Goal: Transaction & Acquisition: Purchase product/service

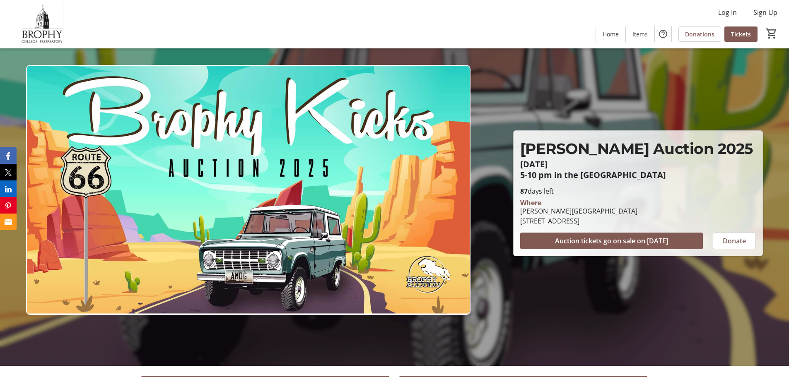
scroll to position [207, 0]
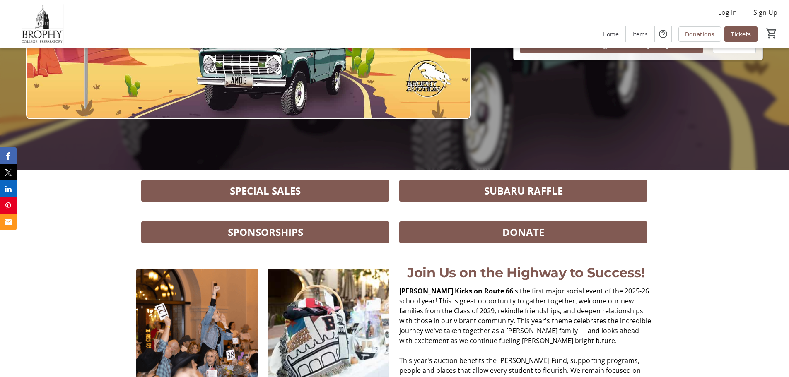
click at [321, 190] on span at bounding box center [265, 191] width 248 height 20
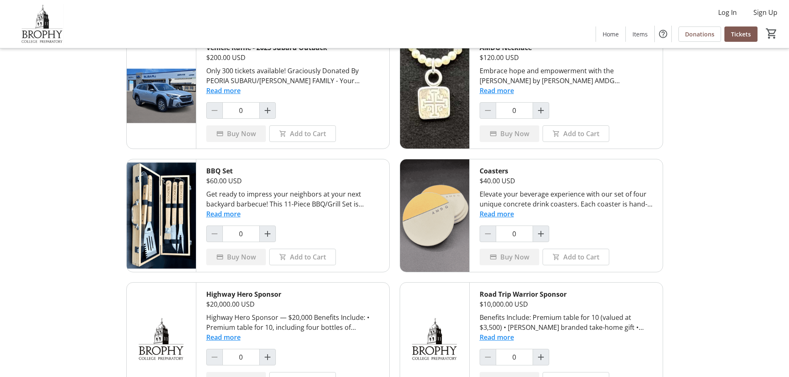
scroll to position [41, 0]
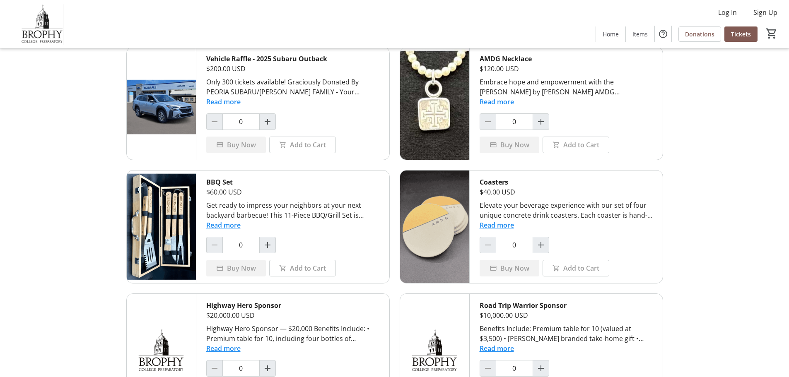
click at [540, 214] on div "Elevate your beverage experience with our set of four unique concrete drink coa…" at bounding box center [565, 210] width 173 height 20
click at [508, 227] on button "Read more" at bounding box center [496, 225] width 34 height 10
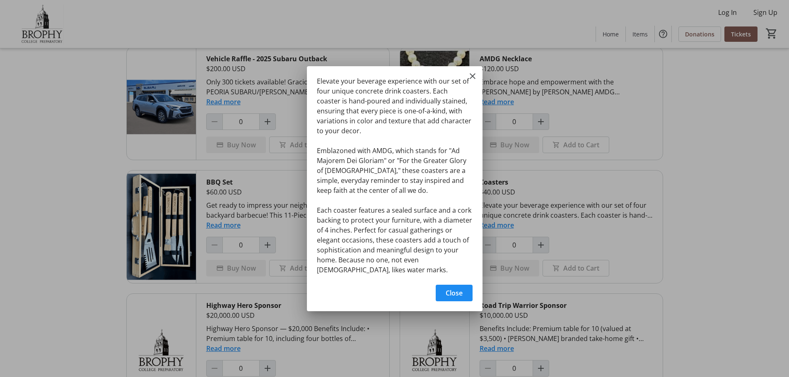
scroll to position [0, 0]
click at [471, 79] on mat-icon "Close" at bounding box center [472, 76] width 10 height 10
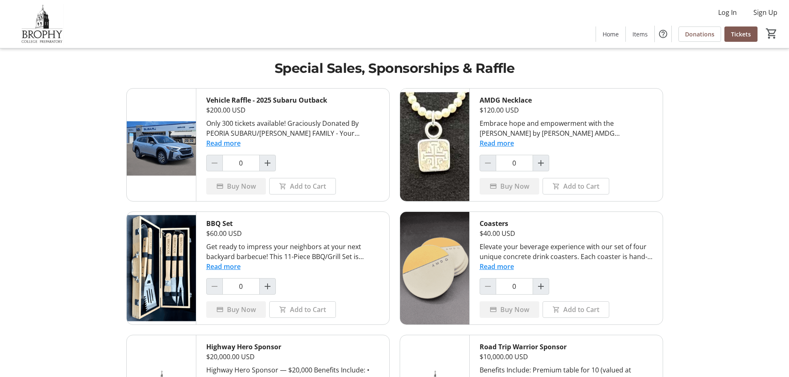
scroll to position [41, 0]
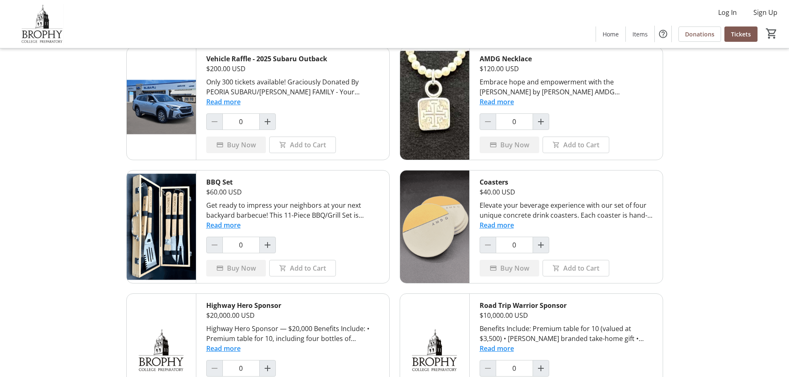
click at [506, 226] on button "Read more" at bounding box center [496, 225] width 34 height 10
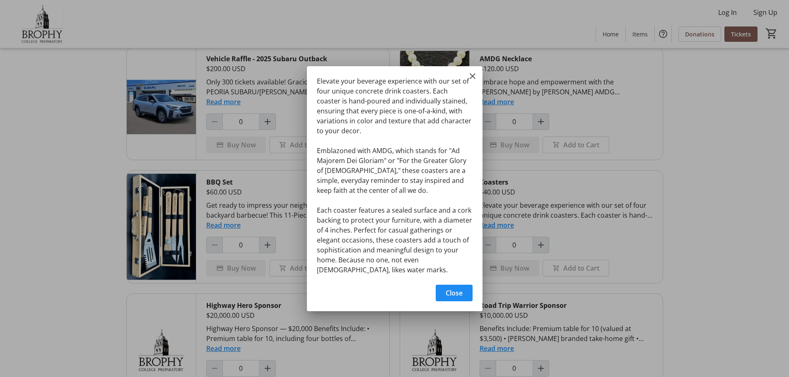
click at [0, 0] on div "Elevate your beverage experience with our set of four unique concrete drink coa…" at bounding box center [0, 0] width 0 height 0
click at [468, 76] on mat-icon "Close" at bounding box center [472, 76] width 10 height 10
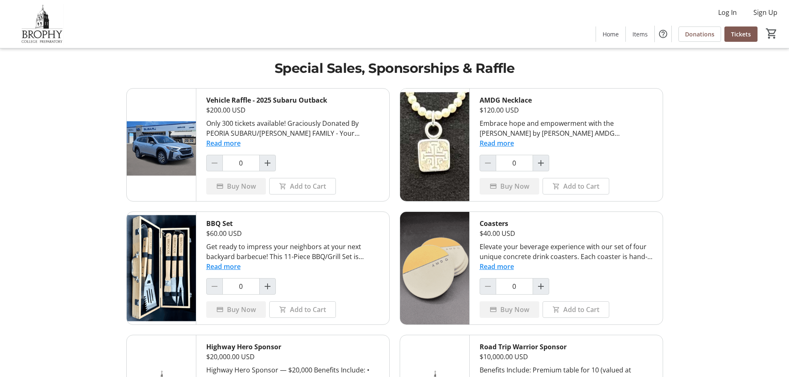
click at [449, 65] on h1 "Special Sales, Sponsorships & Raffle" at bounding box center [394, 68] width 536 height 20
click at [503, 266] on button "Read more" at bounding box center [496, 267] width 34 height 10
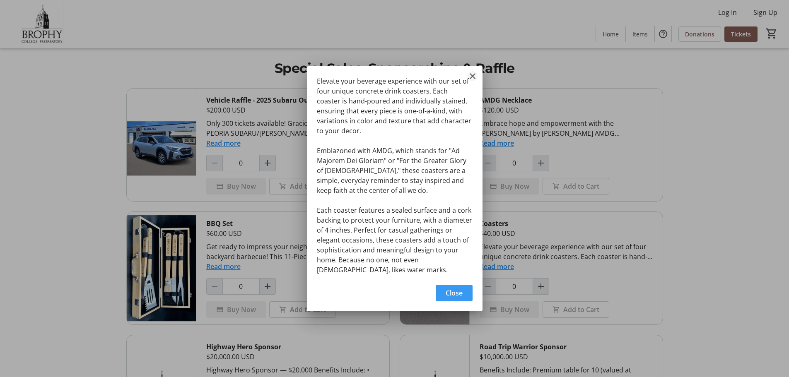
click at [471, 75] on mat-icon "Close" at bounding box center [472, 76] width 10 height 10
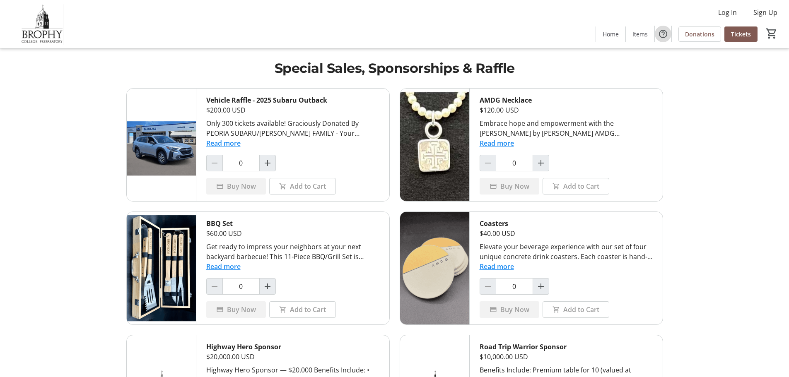
click at [664, 37] on mat-icon "Help" at bounding box center [663, 34] width 10 height 10
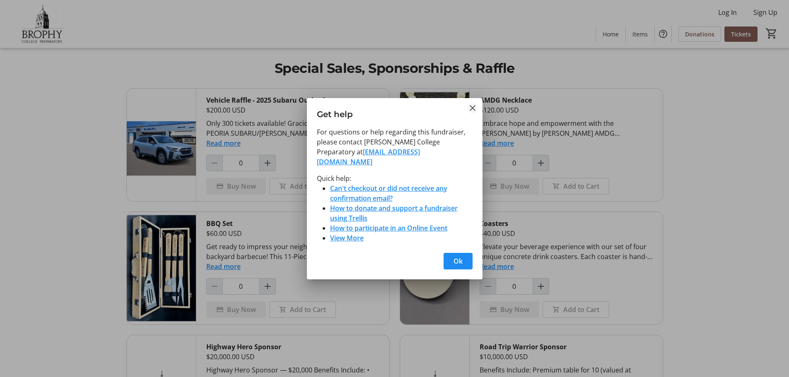
click at [472, 111] on mat-icon "Close" at bounding box center [472, 108] width 10 height 10
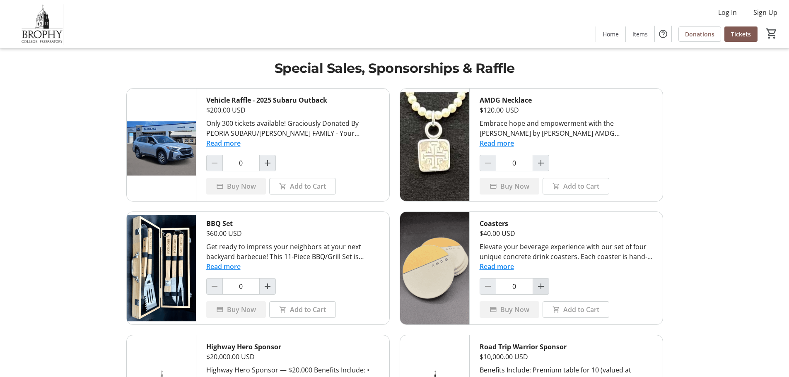
click at [545, 290] on mat-icon "Increment by one" at bounding box center [541, 286] width 10 height 10
type input "1"
click at [571, 310] on span "Add to Cart" at bounding box center [581, 310] width 36 height 10
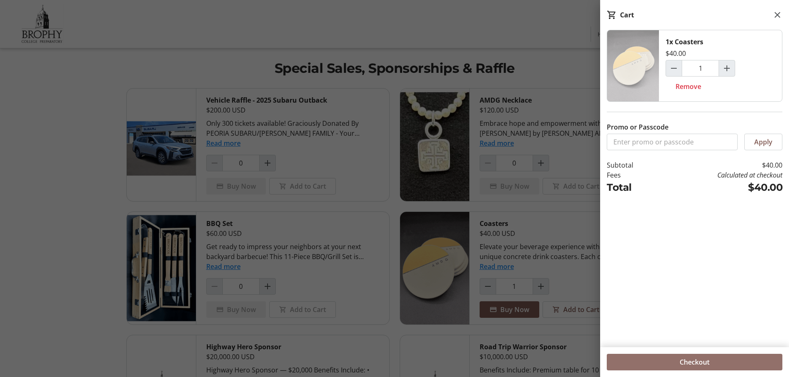
click at [691, 362] on span "Checkout" at bounding box center [694, 362] width 30 height 10
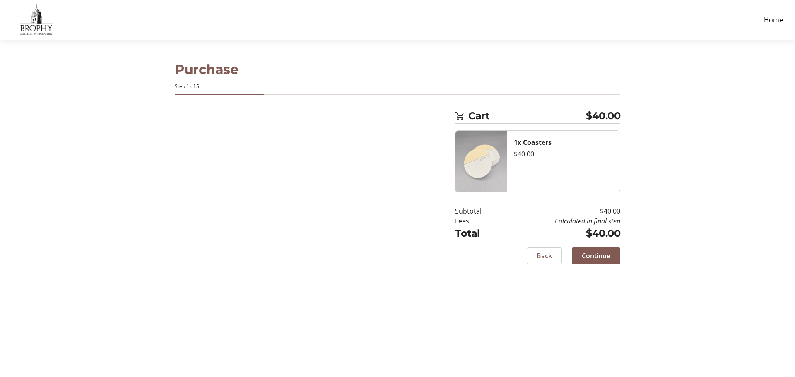
select select "US"
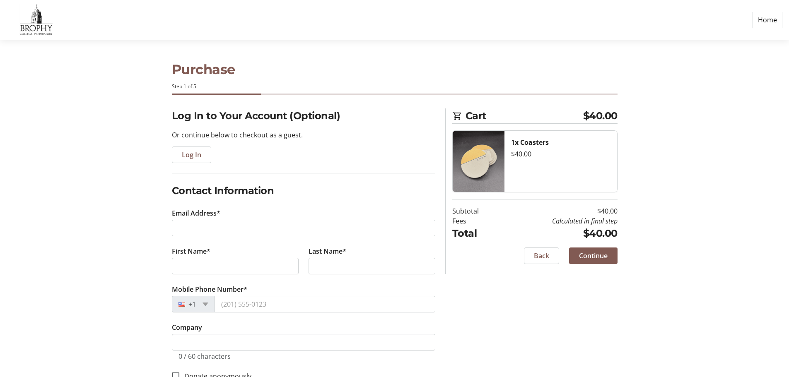
click at [763, 20] on link "Home" at bounding box center [767, 20] width 30 height 16
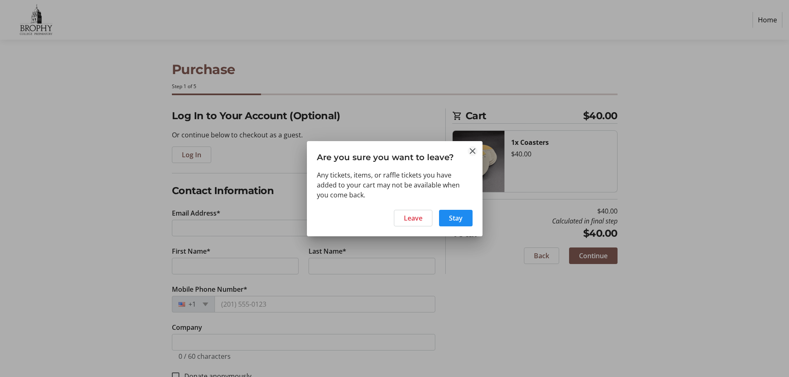
click at [471, 148] on mat-icon "Close" at bounding box center [472, 151] width 10 height 10
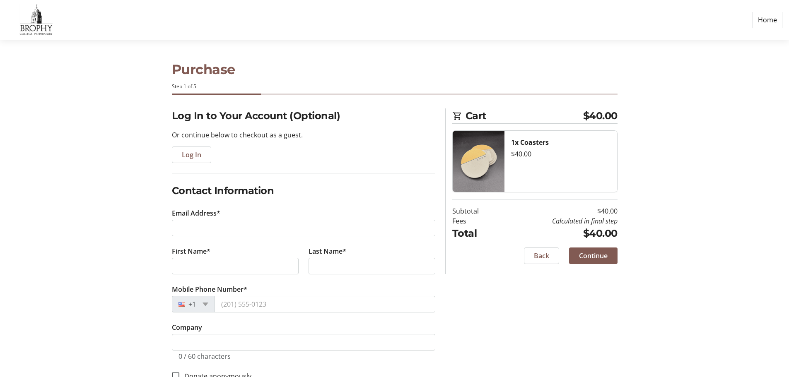
click at [772, 19] on link "Home" at bounding box center [767, 20] width 30 height 16
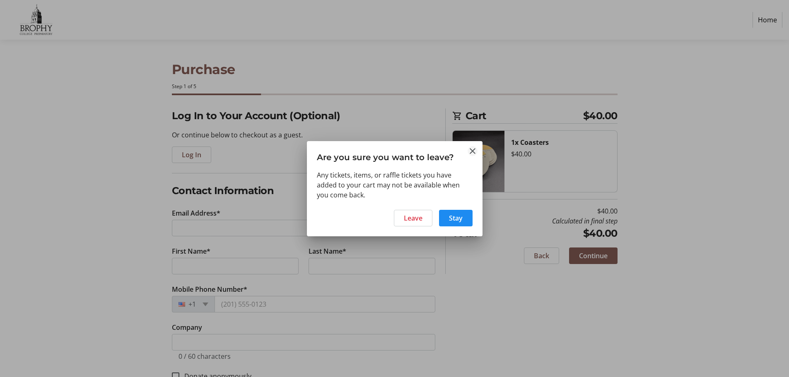
click at [474, 147] on mat-icon "Close" at bounding box center [472, 151] width 10 height 10
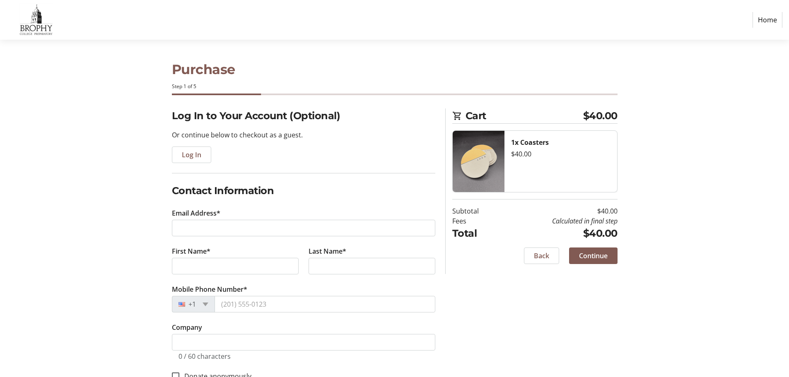
click at [767, 20] on link "Home" at bounding box center [767, 20] width 30 height 16
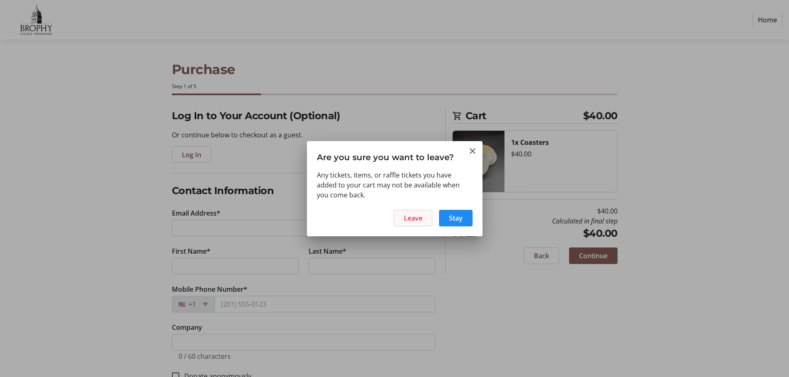
click at [419, 219] on span "Leave" at bounding box center [413, 218] width 19 height 10
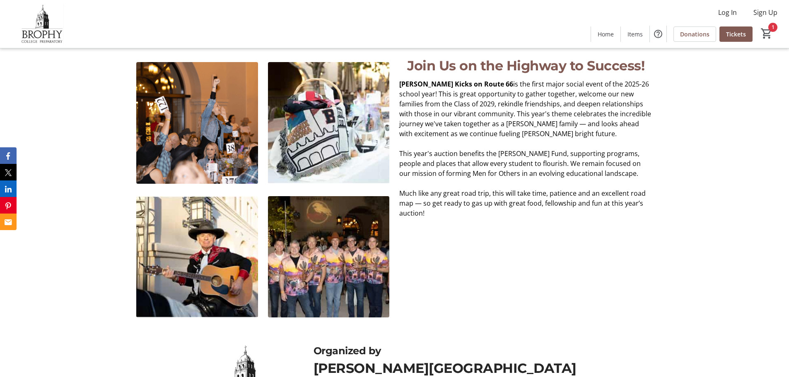
scroll to position [124, 0]
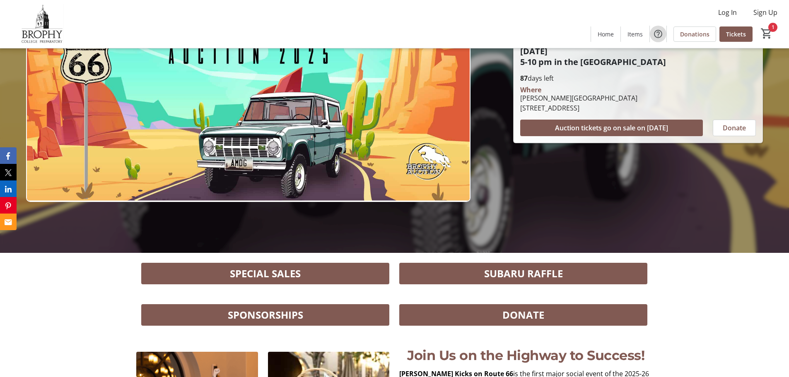
click at [661, 35] on mat-icon "Help" at bounding box center [658, 34] width 10 height 10
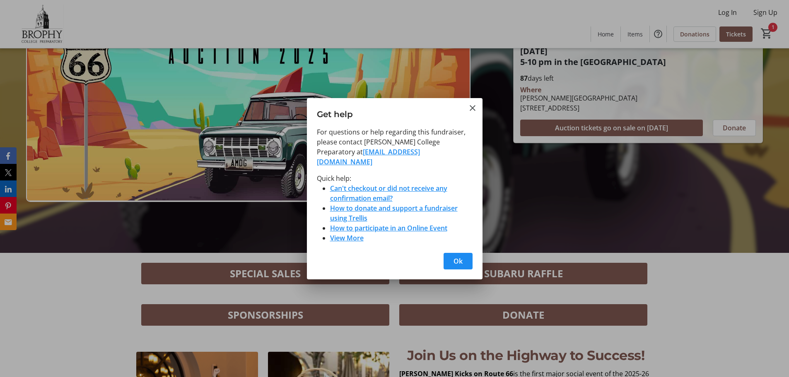
click at [414, 157] on link "[EMAIL_ADDRESS][DOMAIN_NAME]" at bounding box center [368, 156] width 103 height 19
drag, startPoint x: 435, startPoint y: 157, endPoint x: 311, endPoint y: 160, distance: 124.2
click at [311, 160] on div "For questions or help regarding this fundraiser, please contact [PERSON_NAME] C…" at bounding box center [395, 187] width 176 height 121
copy link "[EMAIL_ADDRESS][DOMAIN_NAME]"
